Goal: Task Accomplishment & Management: Manage account settings

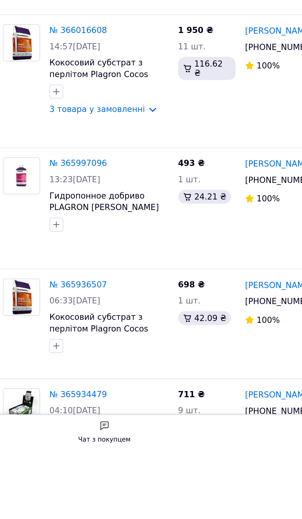
scroll to position [711, 0]
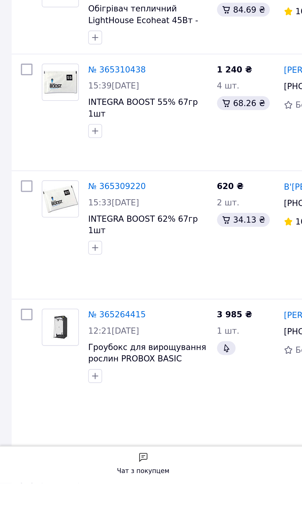
scroll to position [811, 0]
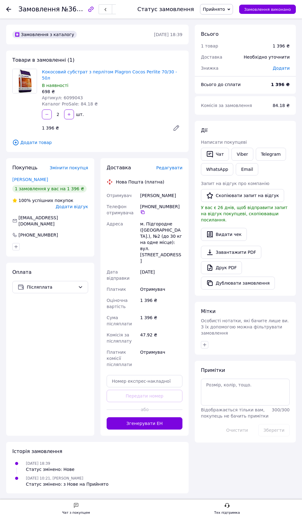
click at [216, 12] on span "Прийнято" at bounding box center [216, 9] width 33 height 10
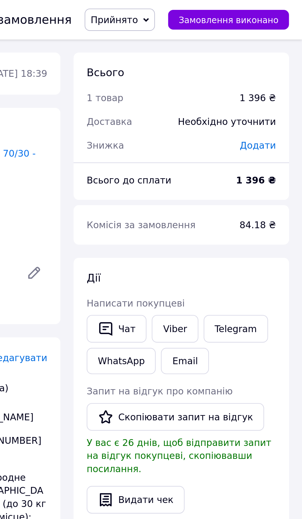
click at [224, 8] on span "Прийнято" at bounding box center [214, 9] width 22 height 5
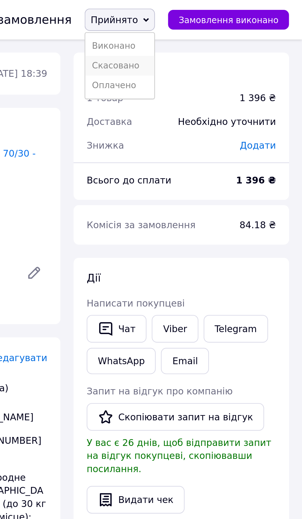
click at [215, 30] on li "Скасовано" at bounding box center [216, 30] width 32 height 9
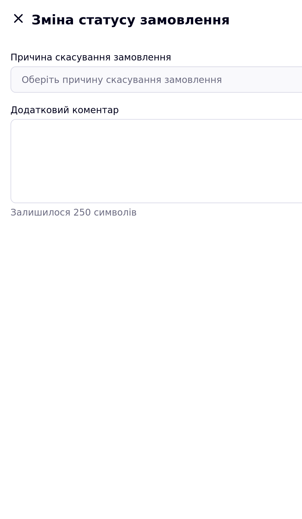
click at [24, 38] on div "Оберіть причину скасування замовлення" at bounding box center [147, 37] width 274 height 7
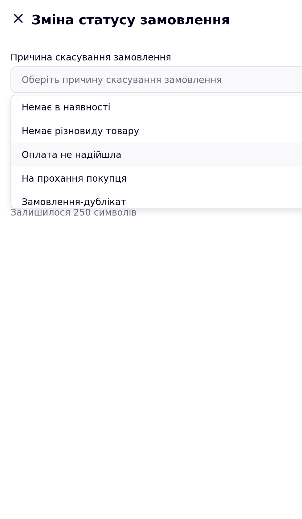
click at [22, 73] on li "Оплата не надійшла" at bounding box center [150, 72] width 290 height 11
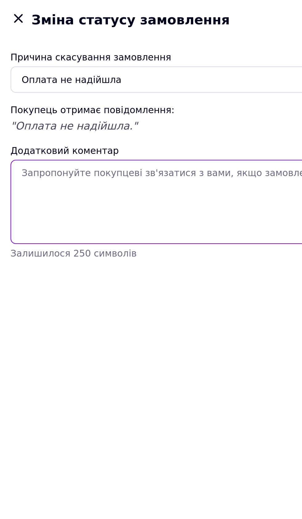
click at [15, 81] on textarea "Додатковий коментар" at bounding box center [151, 94] width 292 height 39
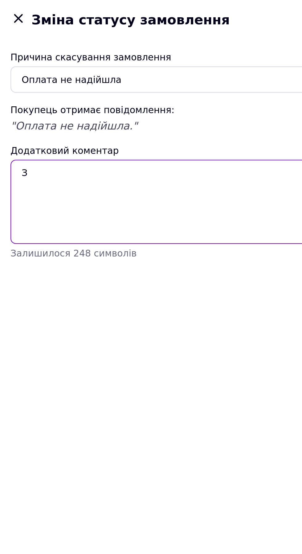
type textarea "З"
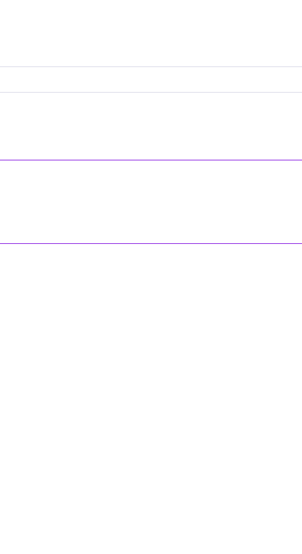
type textarea "Зв'яжіться з нами якщо замовлення актуальне"
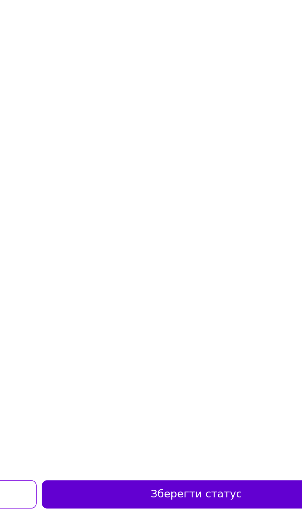
click at [222, 505] on button "Зберегти статус" at bounding box center [224, 507] width 145 height 13
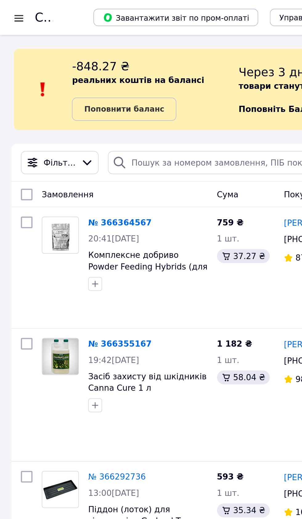
click at [7, 11] on div at bounding box center [10, 9] width 8 height 6
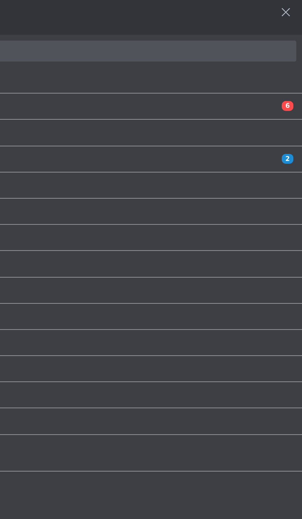
click at [163, 85] on span "[DEMOGRAPHIC_DATA]" at bounding box center [150, 85] width 264 height 6
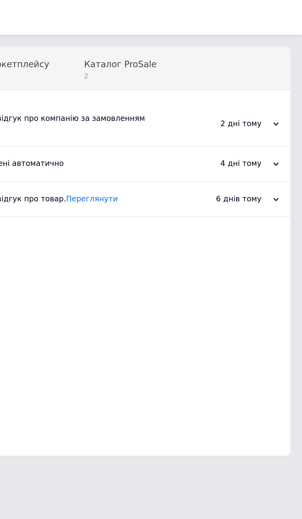
scroll to position [0, 3]
click at [183, 40] on span "2" at bounding box center [202, 40] width 39 height 5
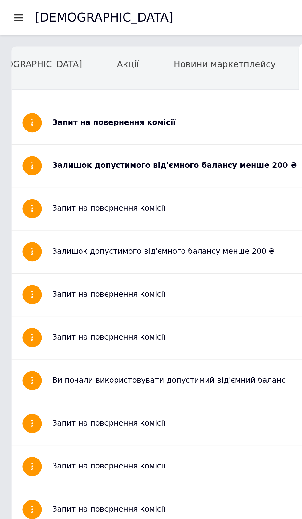
click at [123, 87] on div "Залишок допустимого від'ємного балансу менше 200 ₴" at bounding box center [128, 88] width 200 height 6
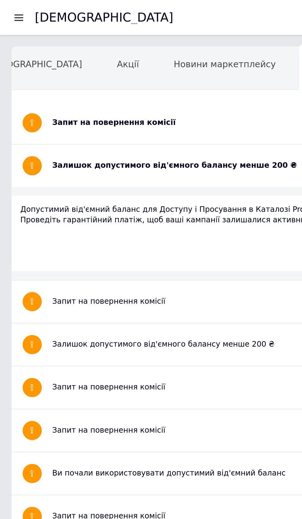
click at [48, 67] on div "Запит на повернення комісії" at bounding box center [128, 65] width 200 height 6
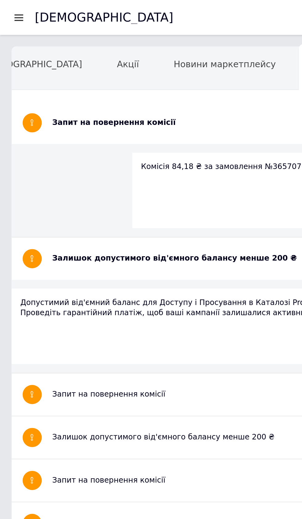
click at [10, 8] on div at bounding box center [10, 9] width 8 height 6
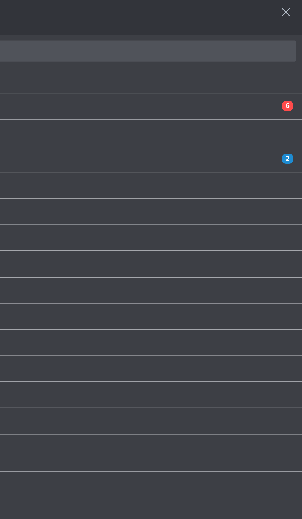
click at [161, 84] on span "[DEMOGRAPHIC_DATA]" at bounding box center [150, 85] width 264 height 6
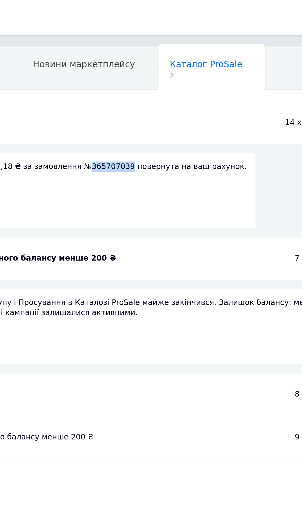
click at [118, 114] on div "Комісія 84,18 ₴ за замовлення №365707039 повернута на ваш рахунок." at bounding box center [150, 101] width 161 height 40
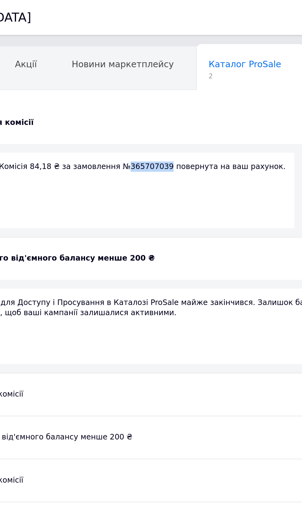
copy div "365707039"
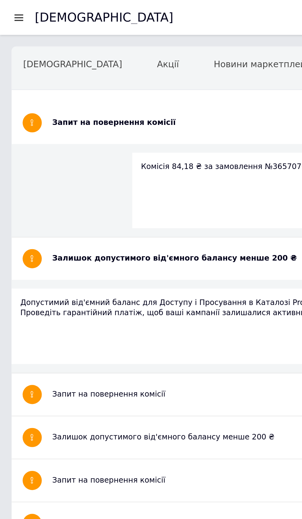
click at [8, 9] on div at bounding box center [10, 9] width 8 height 6
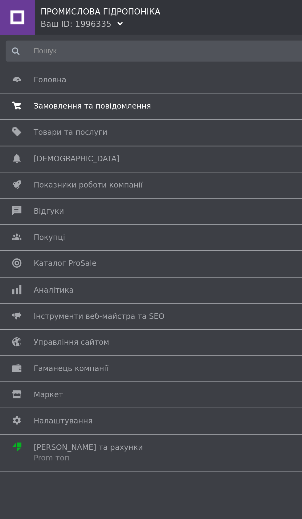
click at [31, 60] on link "Замовлення та повідомлення 0 6" at bounding box center [149, 56] width 299 height 10
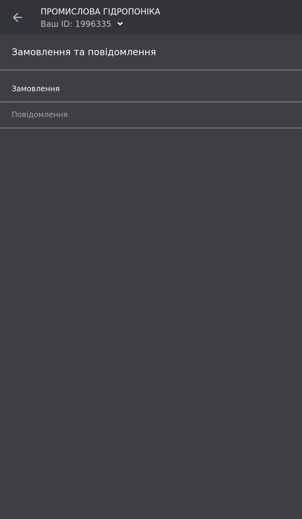
click at [24, 52] on link "Замовлення 6" at bounding box center [152, 47] width 293 height 10
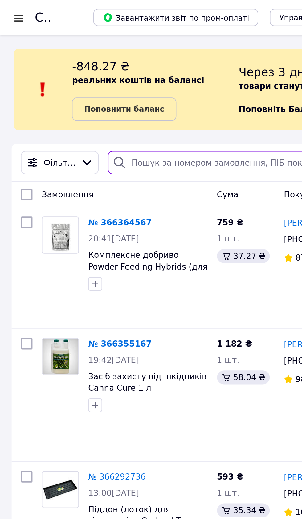
click at [118, 84] on input "search" at bounding box center [118, 86] width 122 height 12
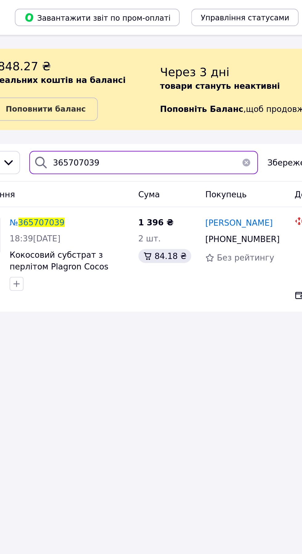
click at [98, 89] on input "365707039" at bounding box center [118, 86] width 122 height 12
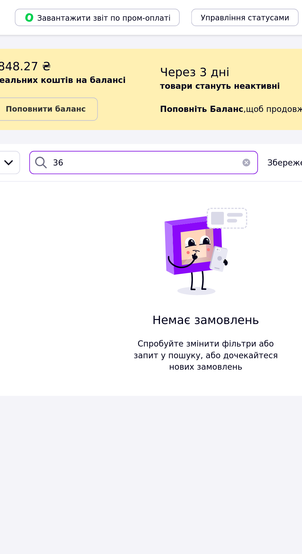
type input "3"
